Goal: Task Accomplishment & Management: Use online tool/utility

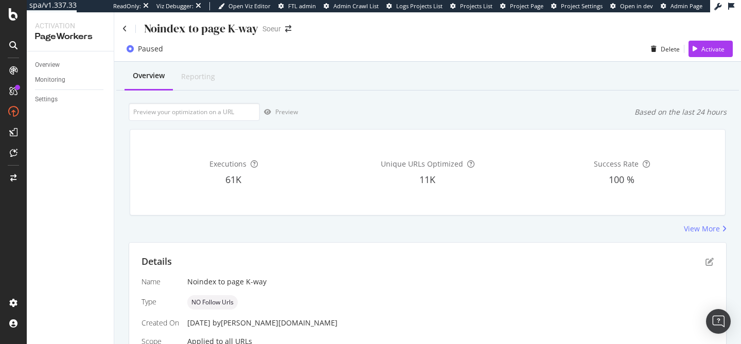
scroll to position [265, 0]
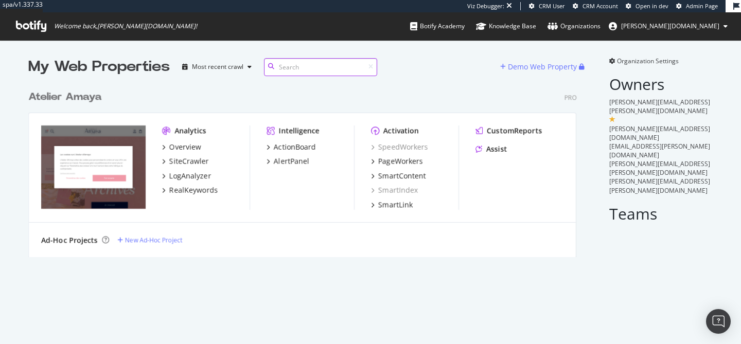
scroll to position [344, 741]
click at [399, 163] on div "PageWorkers" at bounding box center [400, 161] width 45 height 10
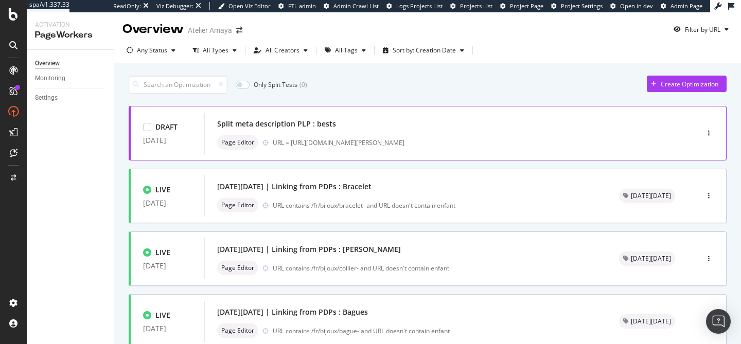
click at [406, 133] on div "Split meta description PLP : bests Page Editor URL = [URL][DOMAIN_NAME][PERSON_…" at bounding box center [436, 133] width 438 height 33
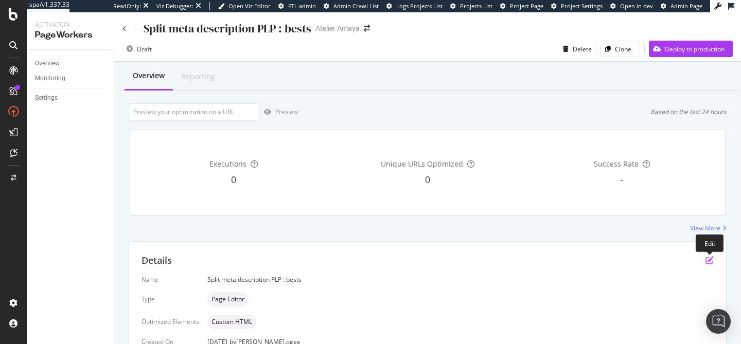
click at [706, 259] on icon "pen-to-square" at bounding box center [710, 260] width 8 height 8
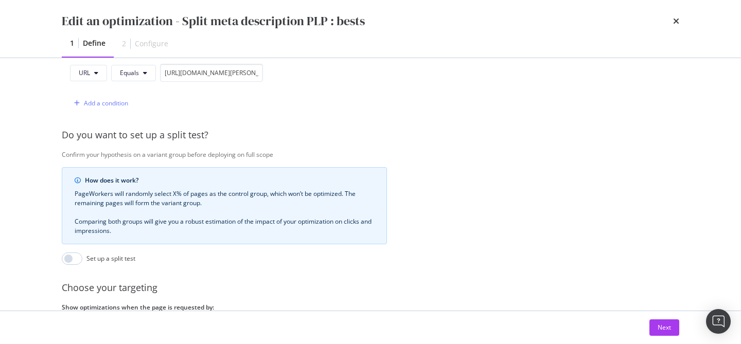
scroll to position [361, 0]
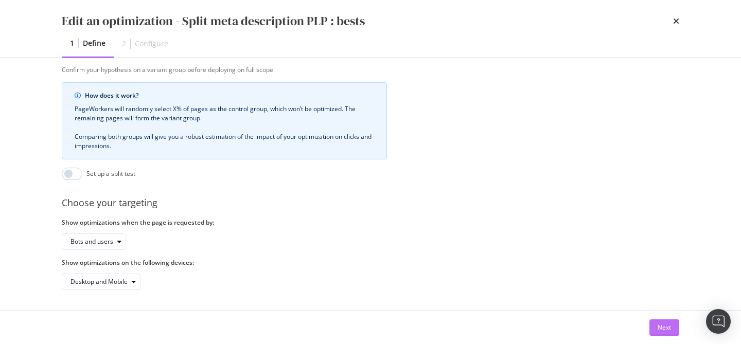
click at [655, 333] on button "Next" at bounding box center [665, 328] width 30 height 16
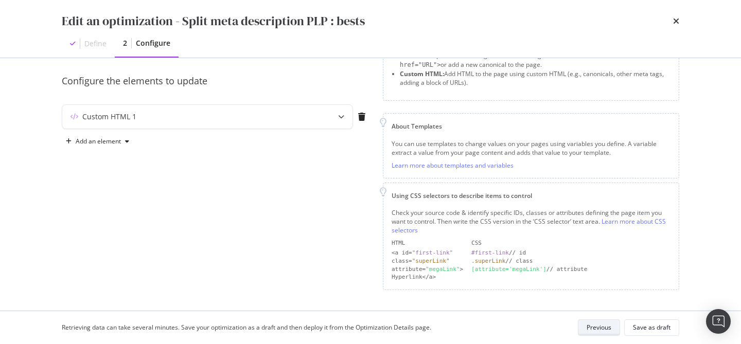
scroll to position [80, 0]
click at [304, 117] on div "Custom HTML 1" at bounding box center [187, 118] width 250 height 10
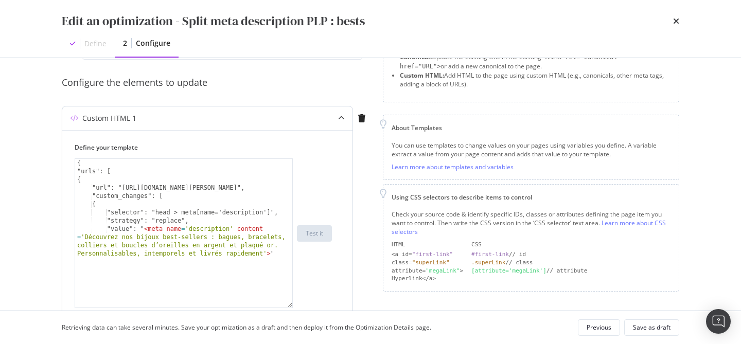
drag, startPoint x: 290, startPoint y: 219, endPoint x: 281, endPoint y: 304, distance: 85.0
click at [281, 304] on div "{ "urls": [ { "url": "[URL][DOMAIN_NAME][PERSON_NAME]", "custom_changes": [ { "…" at bounding box center [184, 234] width 218 height 150
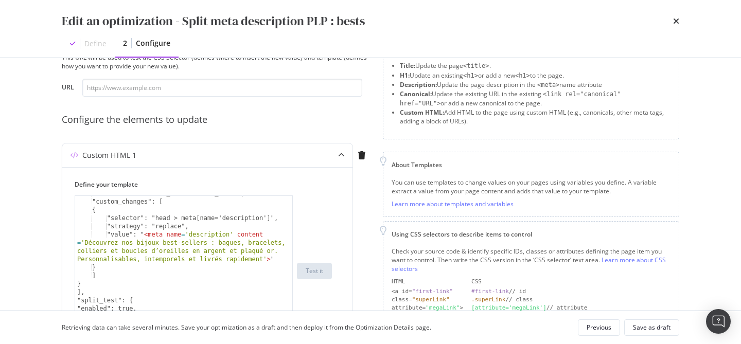
scroll to position [13, 0]
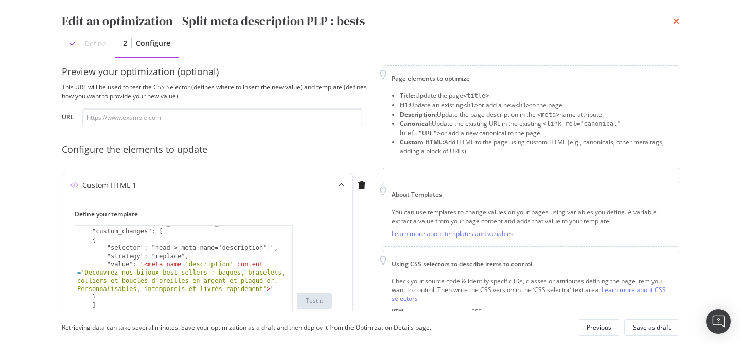
click at [677, 21] on icon "times" at bounding box center [676, 21] width 6 height 8
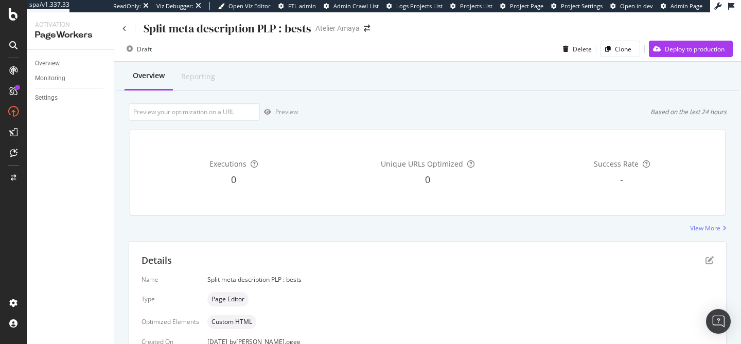
click at [420, 119] on div "Preview Based on the last 24 hours" at bounding box center [428, 112] width 598 height 18
